Goal: Share content

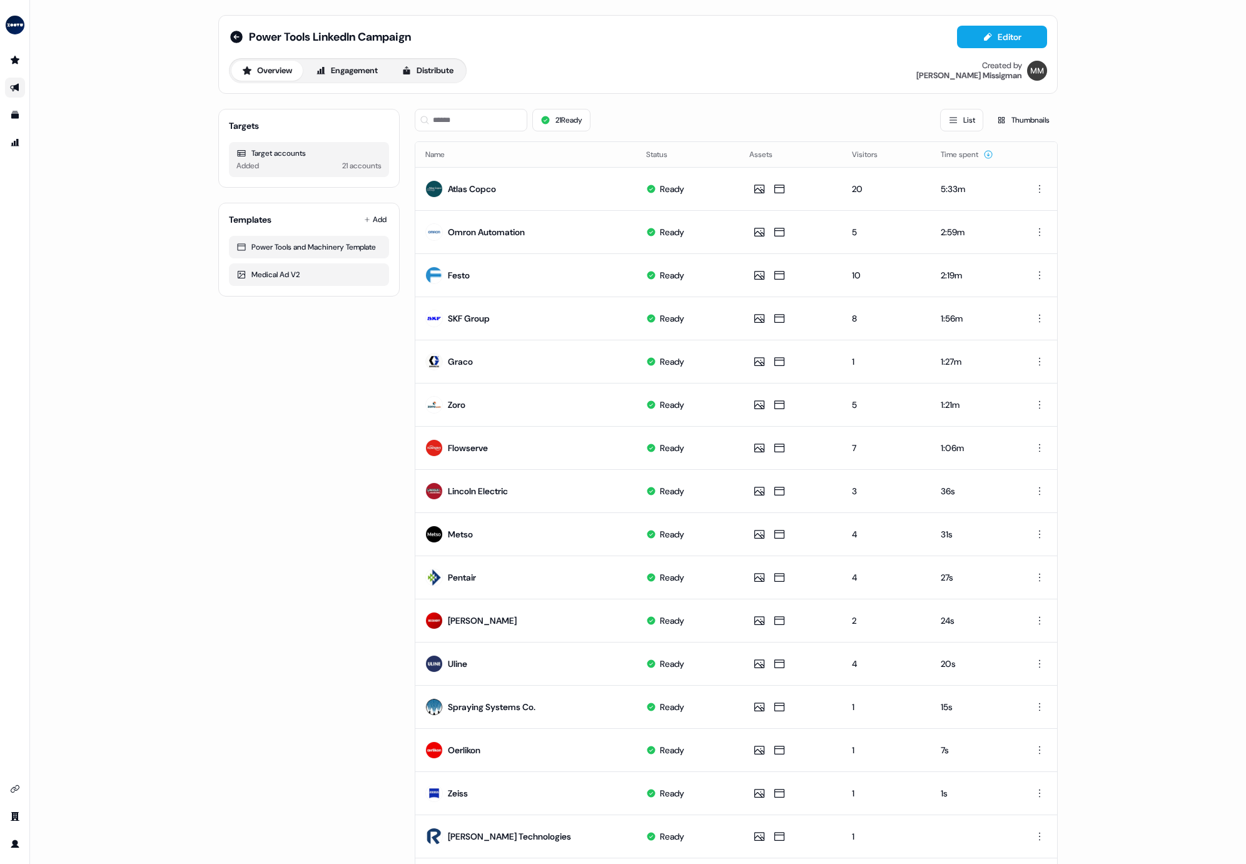
click at [257, 571] on div "Targets Target accounts Added 21 accounts Templates Add Power Tools and Machine…" at bounding box center [308, 577] width 181 height 957
click at [434, 68] on button "Distribute" at bounding box center [427, 71] width 73 height 20
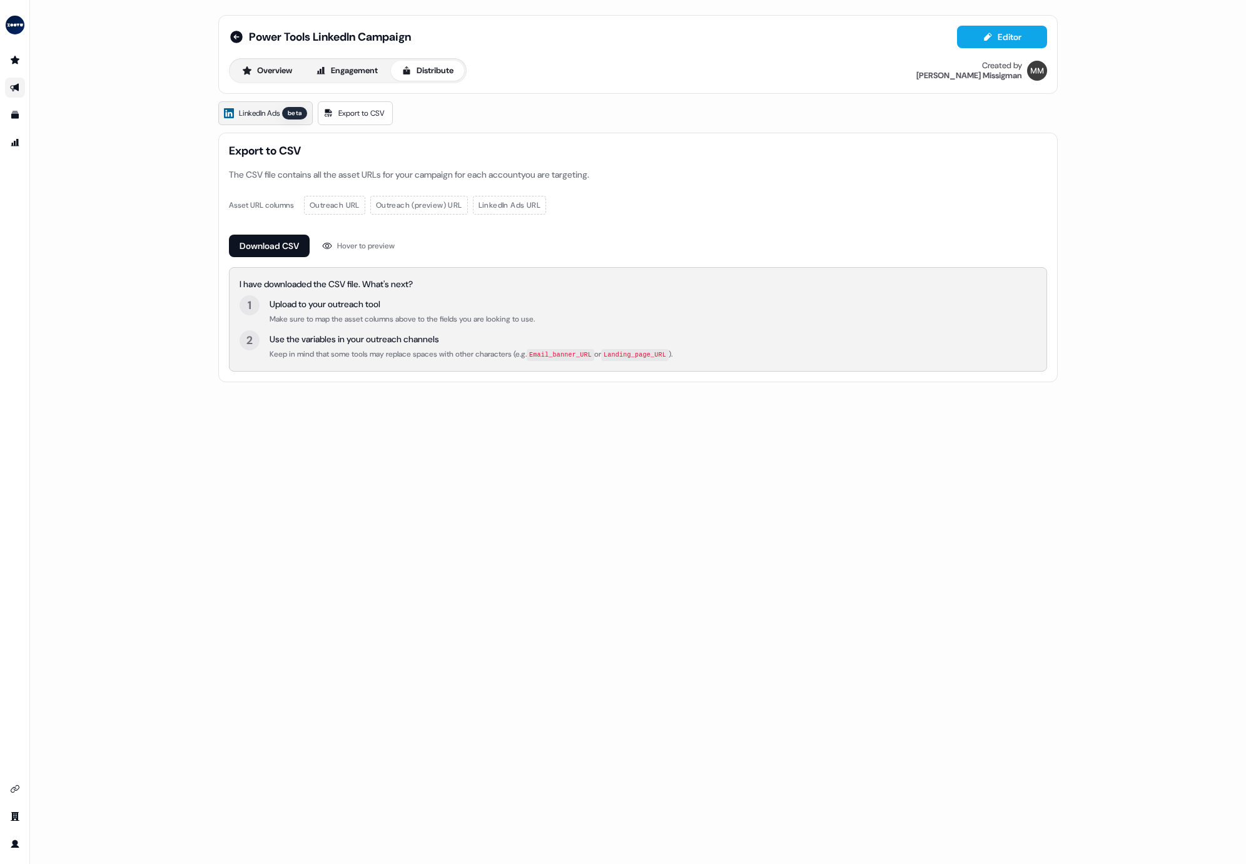
click at [293, 121] on link "LinkedIn Ads beta" at bounding box center [265, 113] width 94 height 24
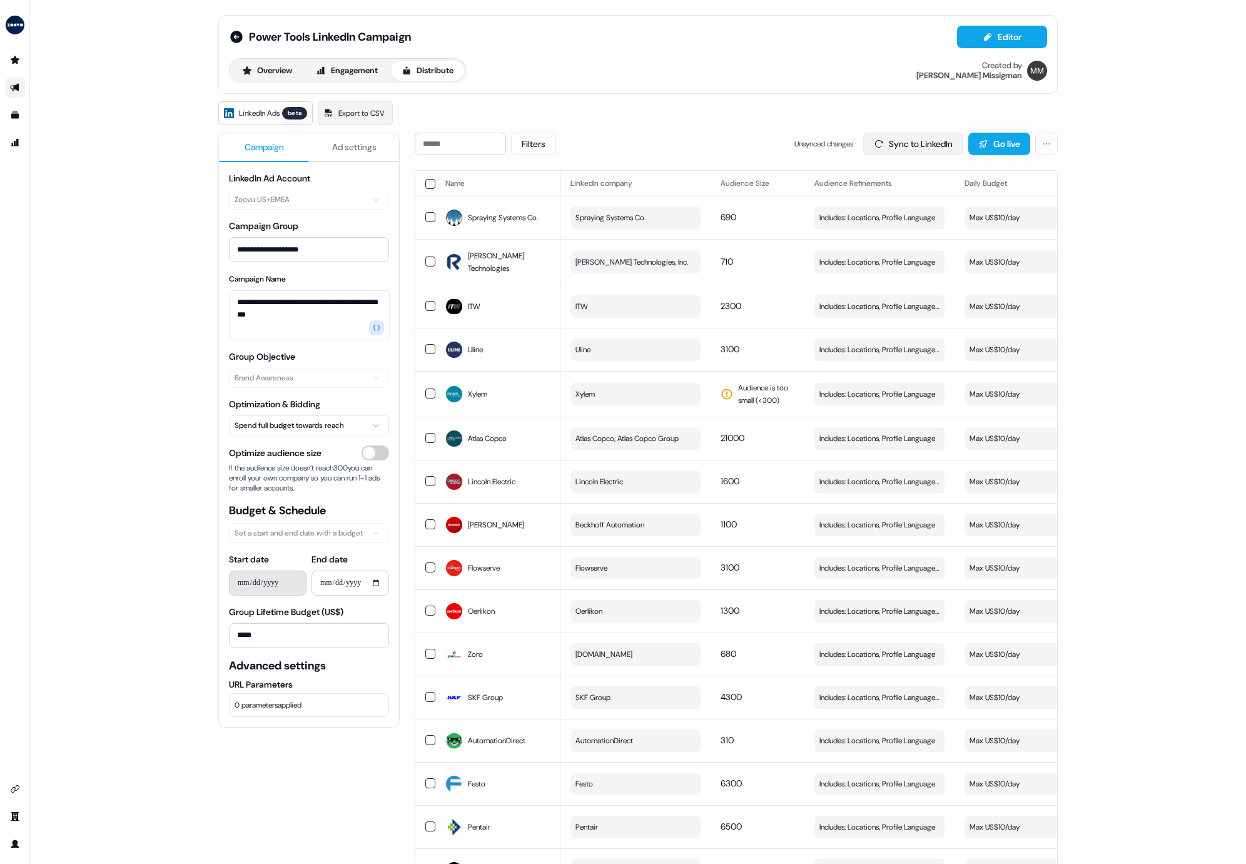
click at [925, 134] on button "Sync to LinkedIn" at bounding box center [914, 144] width 100 height 23
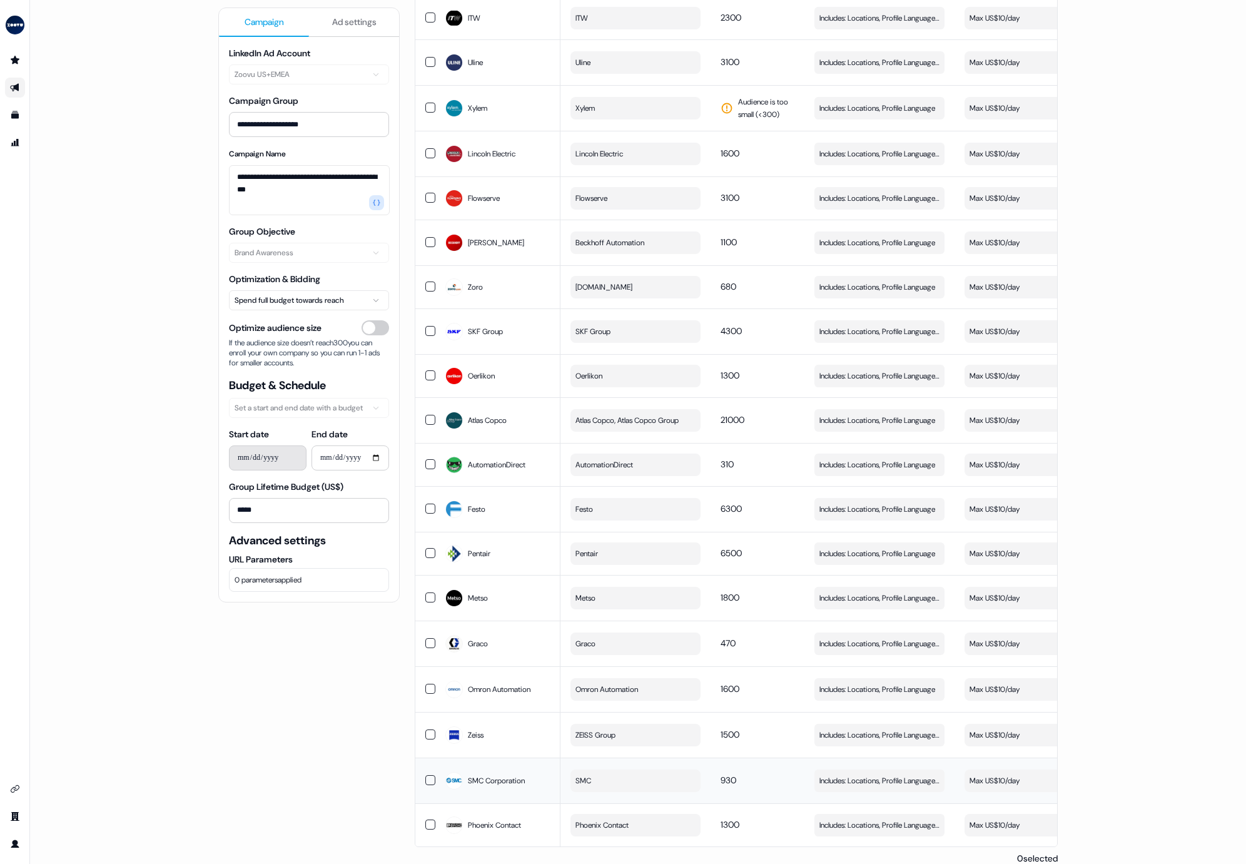
scroll to position [303, 0]
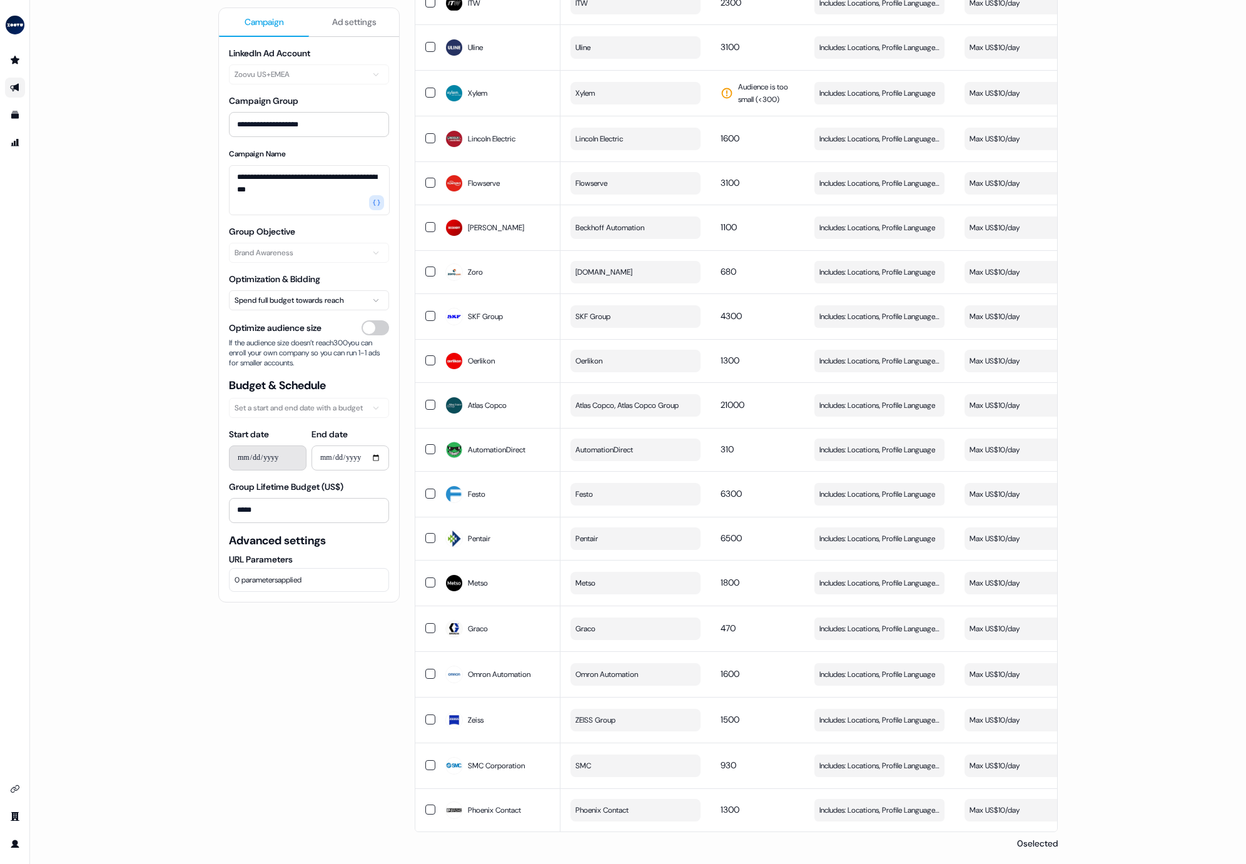
drag, startPoint x: 656, startPoint y: 832, endPoint x: 874, endPoint y: 830, distance: 217.1
click at [874, 830] on div "Name LinkedIn company Audience Size Audience Refinements Daily Budget Last Sync…" at bounding box center [736, 358] width 643 height 983
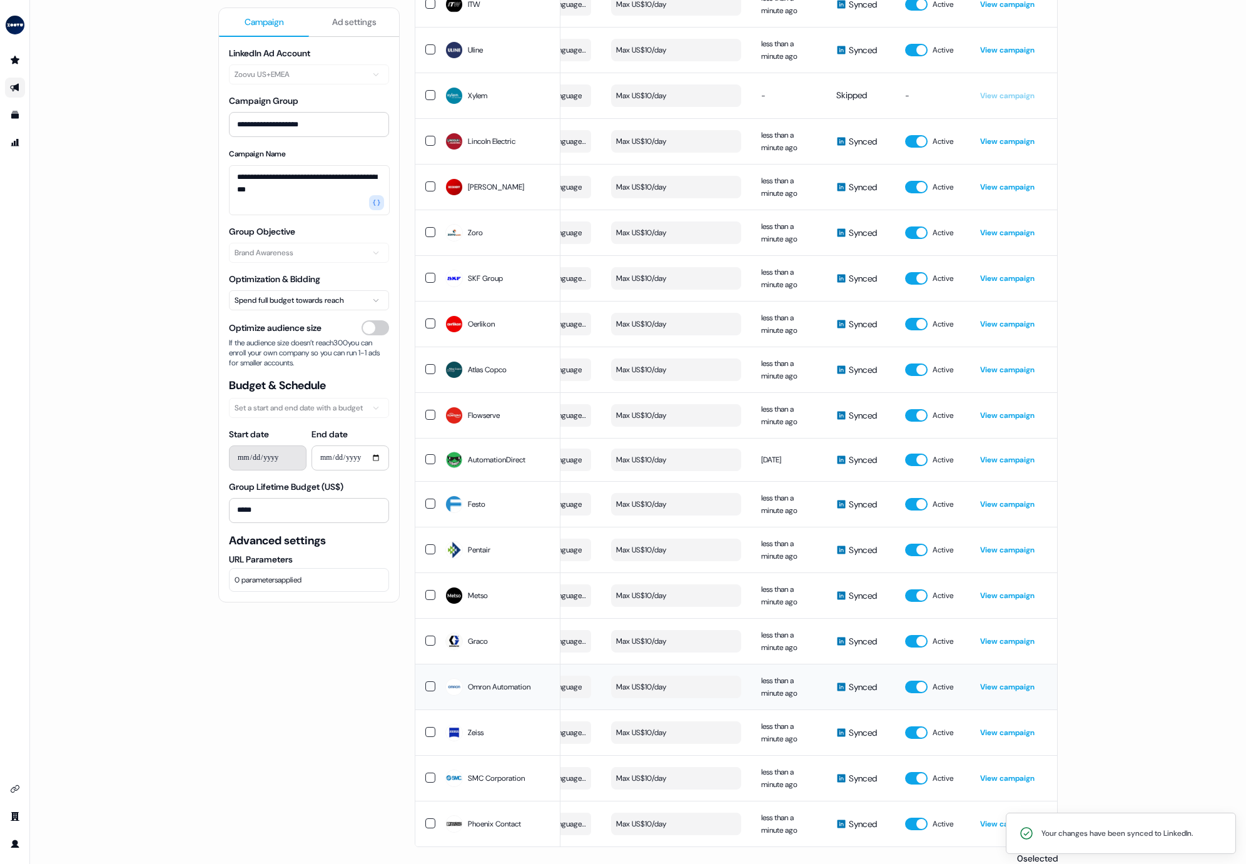
scroll to position [0, 0]
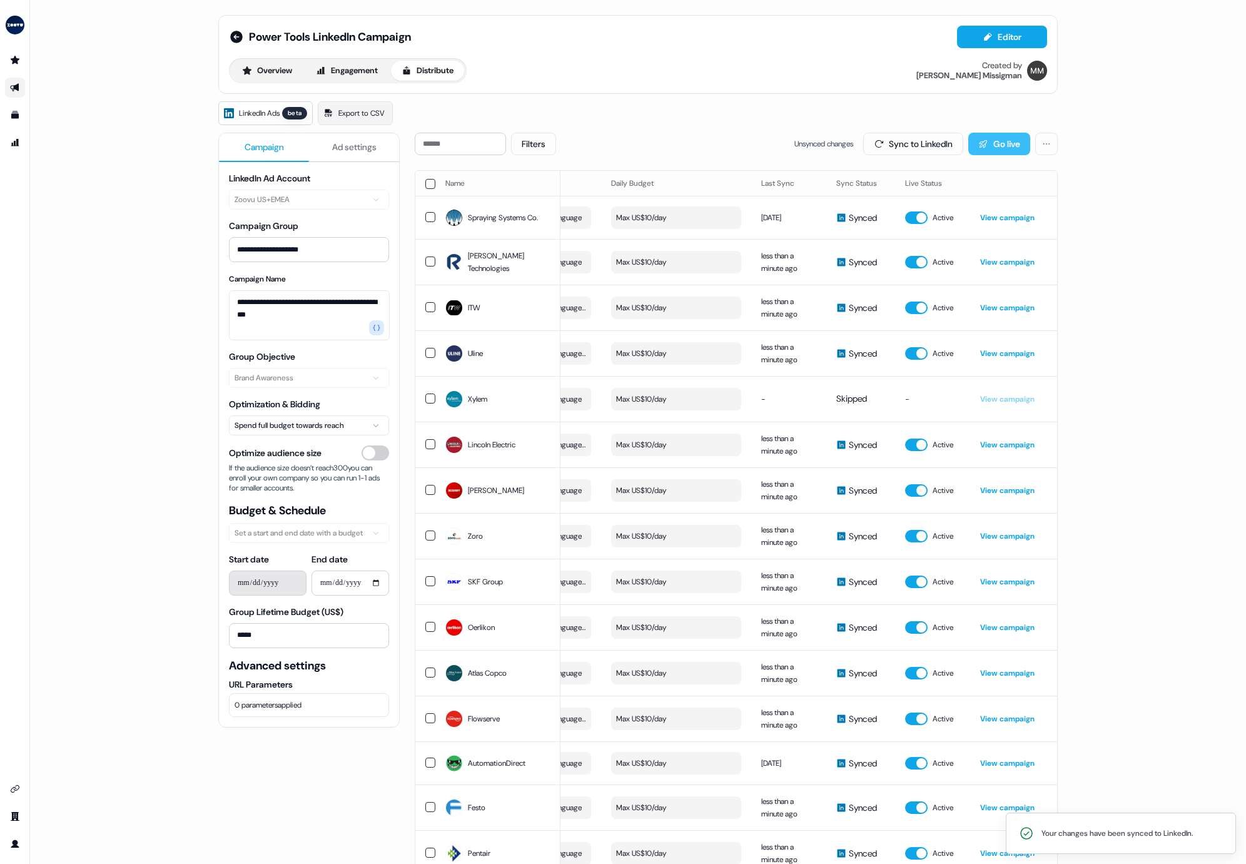
click at [989, 146] on button "Go live" at bounding box center [1000, 144] width 62 height 23
